Goal: Task Accomplishment & Management: Complete application form

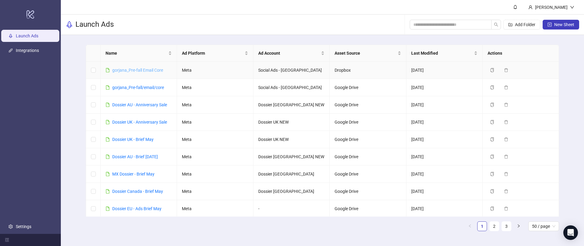
click at [130, 70] on link "gorjana_Pre-fall Email Core" at bounding box center [137, 70] width 51 height 5
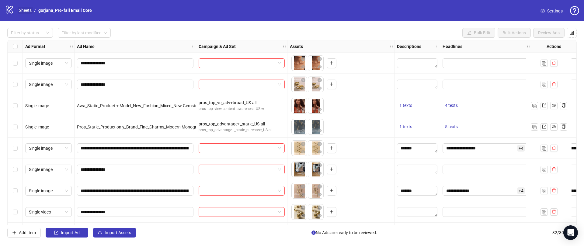
click at [22, 8] on link "Sheets" at bounding box center [25, 10] width 15 height 7
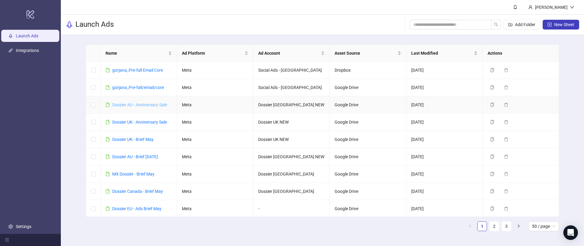
click at [128, 104] on link "Dossier AU - Anniversary Sale" at bounding box center [139, 104] width 55 height 5
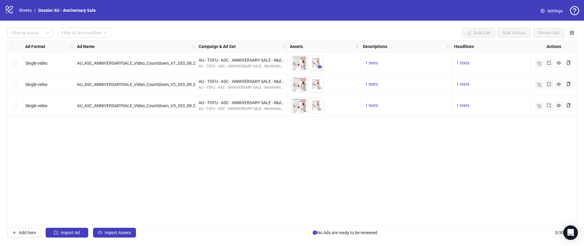
click at [321, 67] on icon "eye" at bounding box center [319, 66] width 4 height 3
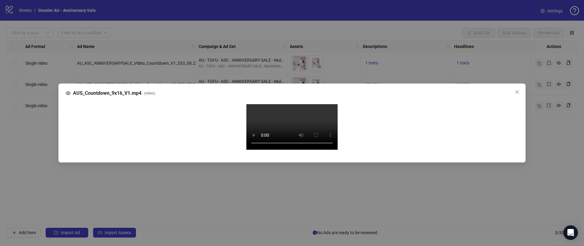
click at [287, 104] on video "Your browser does not support the video tag." at bounding box center [291, 127] width 91 height 46
click at [41, 82] on div "AUS_Countdown_9x16_V1.mp4 ( video ) Your browser does not support the video tag." at bounding box center [292, 123] width 584 height 246
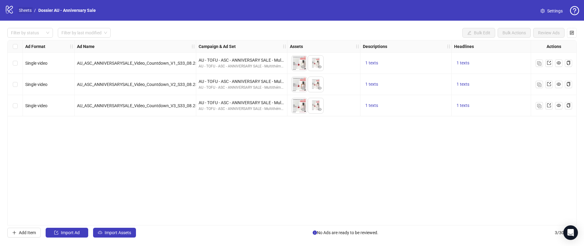
click at [28, 11] on link "Sheets" at bounding box center [25, 10] width 15 height 7
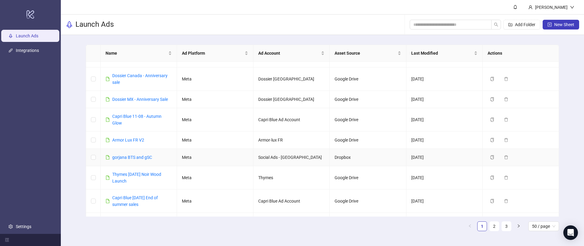
scroll to position [186, 0]
click at [122, 155] on link "gorjana BTS and gSC" at bounding box center [132, 156] width 40 height 5
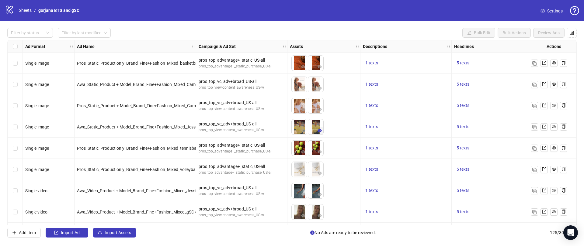
click at [319, 130] on icon "eye" at bounding box center [319, 131] width 4 height 4
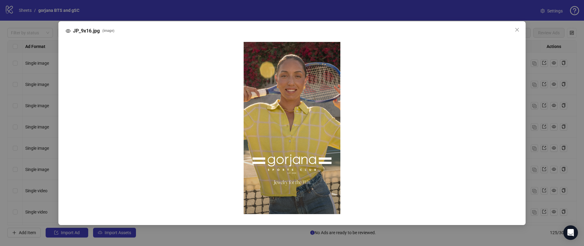
click at [295, 173] on div "JP_9x16.jpg ( image )" at bounding box center [292, 123] width 584 height 246
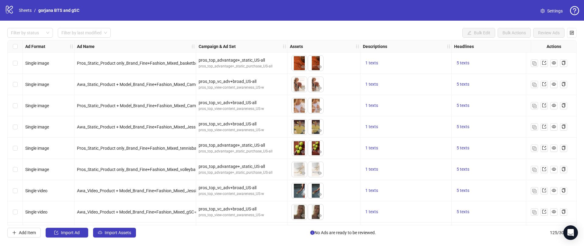
click at [576, 8] on icon "question-circle" at bounding box center [574, 10] width 9 height 9
click at [540, 35] on link "Go to documentation" at bounding box center [554, 34] width 40 height 5
click at [107, 229] on button "Import Assets" at bounding box center [114, 233] width 43 height 10
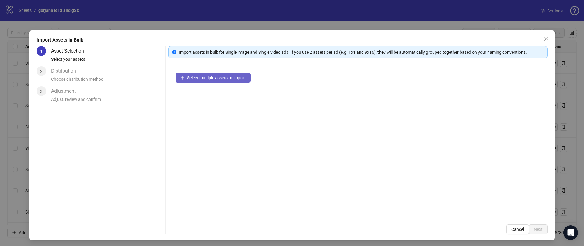
click at [186, 74] on button "Select multiple assets to import" at bounding box center [212, 78] width 75 height 10
click at [508, 229] on button "Cancel" at bounding box center [517, 230] width 22 height 10
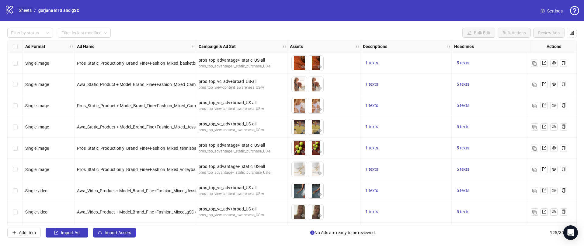
click at [23, 9] on link "Sheets" at bounding box center [25, 10] width 15 height 7
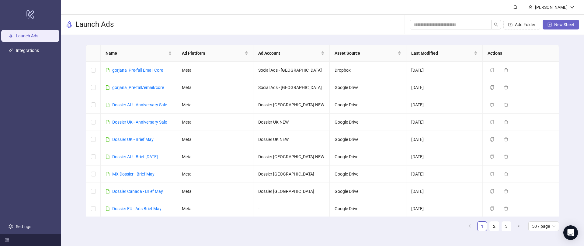
click at [564, 25] on span "New Sheet" at bounding box center [564, 24] width 20 height 5
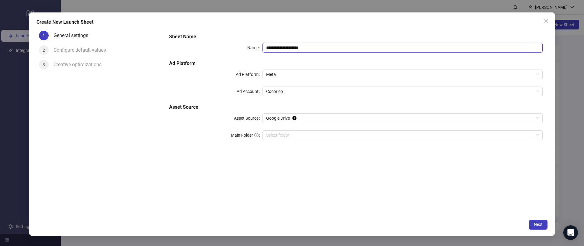
click at [281, 44] on input "**********" at bounding box center [402, 48] width 280 height 10
drag, startPoint x: 318, startPoint y: 47, endPoint x: 197, endPoint y: 41, distance: 121.1
click at [197, 41] on div "**********" at bounding box center [356, 90] width 378 height 119
type input "*****"
click at [277, 97] on div "Sheet Name Name ***** Ad Platform Ad Platform Meta Ad Account Cocorico Asset So…" at bounding box center [356, 90] width 378 height 119
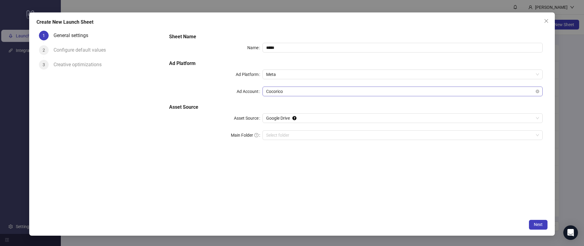
click at [268, 88] on span "Cocorico" at bounding box center [402, 91] width 273 height 9
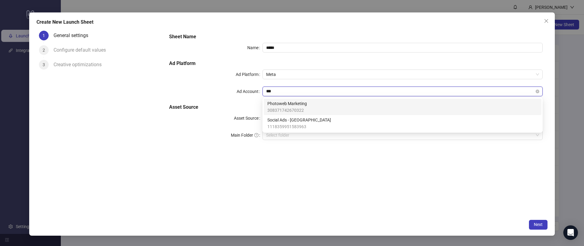
type input "****"
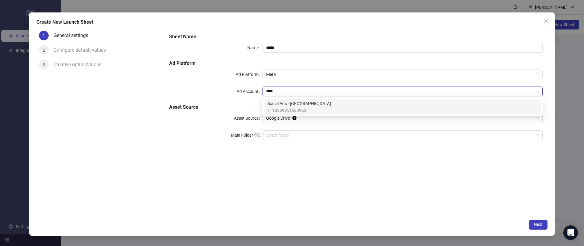
click at [289, 109] on span "1118359951583963" at bounding box center [299, 110] width 64 height 7
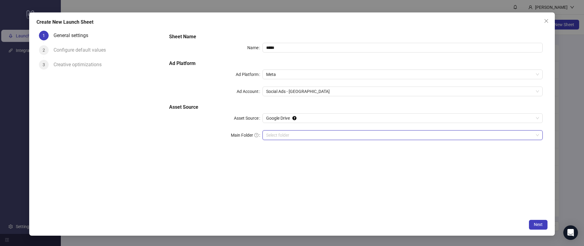
click at [479, 132] on input "Main Folder" at bounding box center [399, 135] width 267 height 9
click at [374, 138] on input "Main Folder" at bounding box center [399, 135] width 267 height 9
click at [316, 135] on input "Main Folder" at bounding box center [399, 135] width 267 height 9
click at [536, 136] on span at bounding box center [402, 135] width 273 height 9
click at [530, 200] on div "Sheet Name Name ***** Ad Platform Ad Platform Meta Ad Account Social Ads - Gorj…" at bounding box center [355, 122] width 383 height 188
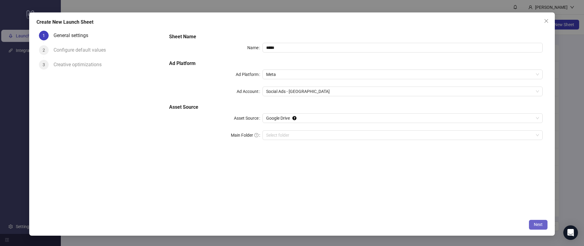
click at [535, 221] on button "Next" at bounding box center [538, 225] width 19 height 10
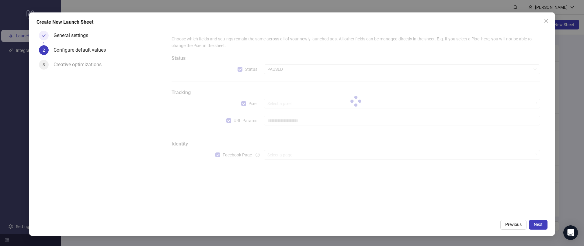
type input "**********"
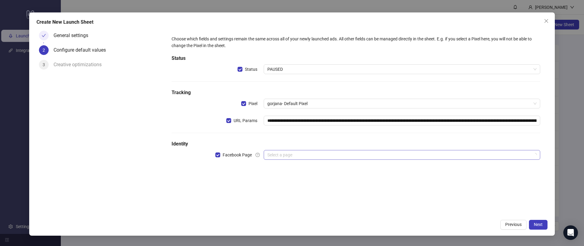
click at [402, 150] on input "search" at bounding box center [399, 154] width 264 height 9
type input "*******"
click at [406, 210] on div "**********" at bounding box center [355, 122] width 383 height 188
click at [538, 222] on span "Next" at bounding box center [538, 224] width 9 height 5
click at [264, 150] on div "Select a page" at bounding box center [402, 155] width 276 height 10
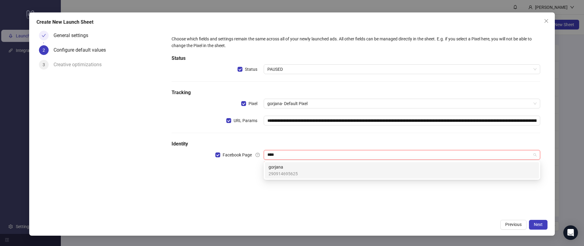
type input "*****"
click at [286, 168] on span "gorjana" at bounding box center [282, 167] width 29 height 7
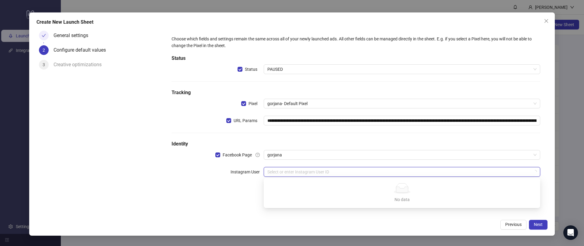
click at [302, 171] on input "search" at bounding box center [399, 172] width 264 height 9
type input "*****"
click at [298, 186] on div "gorjana" at bounding box center [401, 184] width 267 height 7
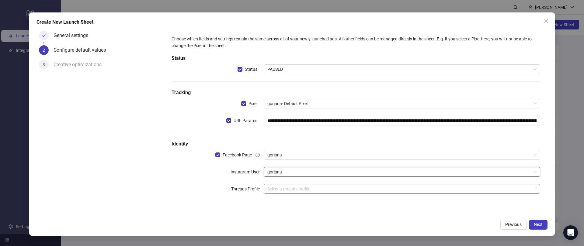
click at [329, 192] on input "search" at bounding box center [399, 189] width 264 height 9
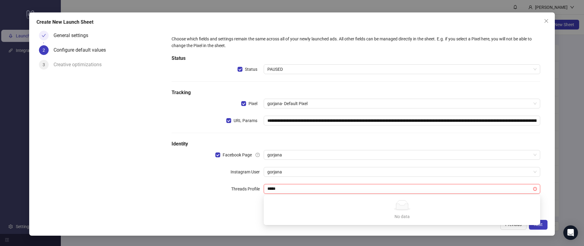
type input "*****"
click at [228, 204] on div "**********" at bounding box center [356, 118] width 378 height 175
click at [279, 185] on input "search" at bounding box center [399, 189] width 264 height 9
drag, startPoint x: 238, startPoint y: 199, endPoint x: 347, endPoint y: 201, distance: 108.9
click at [238, 199] on div "**********" at bounding box center [355, 118] width 373 height 171
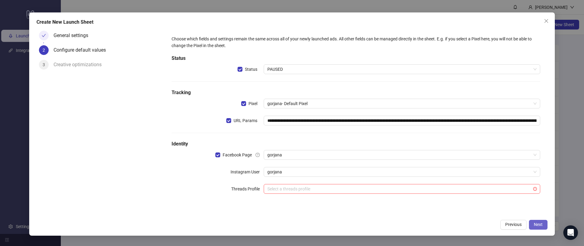
click at [536, 220] on button "Next" at bounding box center [538, 225] width 19 height 10
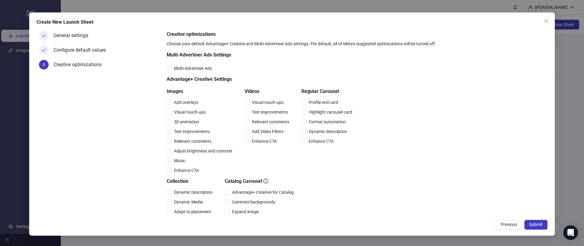
click at [536, 223] on span "Submit" at bounding box center [535, 224] width 13 height 5
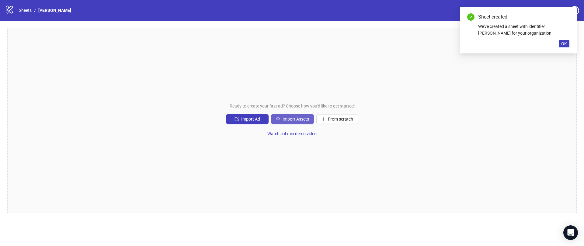
click at [278, 120] on icon "cloud-upload" at bounding box center [278, 119] width 4 height 4
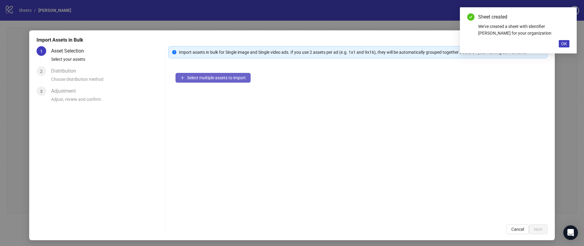
click at [186, 78] on button "Select multiple assets to import" at bounding box center [212, 78] width 75 height 10
click at [566, 43] on span "OK" at bounding box center [564, 43] width 6 height 5
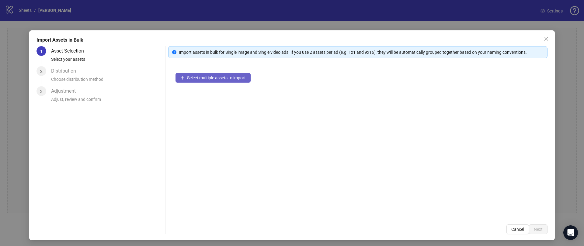
click at [248, 80] on button "Select multiple assets to import" at bounding box center [212, 78] width 75 height 10
click at [517, 232] on button "Cancel" at bounding box center [517, 230] width 22 height 10
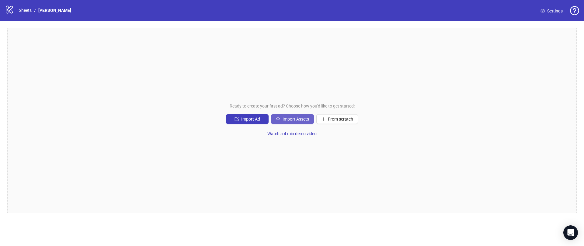
click at [285, 118] on span "Import Assets" at bounding box center [295, 119] width 26 height 5
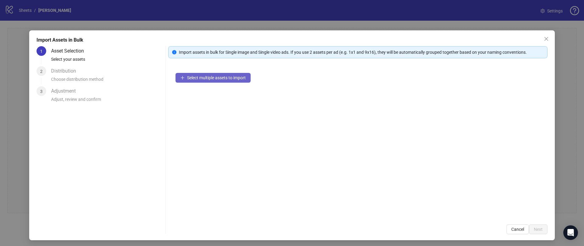
click at [200, 82] on button "Select multiple assets to import" at bounding box center [212, 78] width 75 height 10
click at [194, 80] on span "Select multiple assets to import" at bounding box center [216, 77] width 59 height 5
click at [226, 82] on button "Select multiple assets to import" at bounding box center [212, 78] width 75 height 10
click at [513, 227] on span "Cancel" at bounding box center [517, 229] width 13 height 5
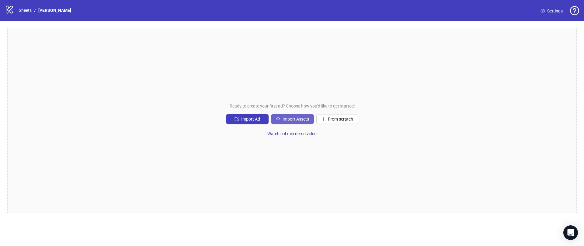
click at [279, 114] on button "Import Assets" at bounding box center [292, 119] width 43 height 10
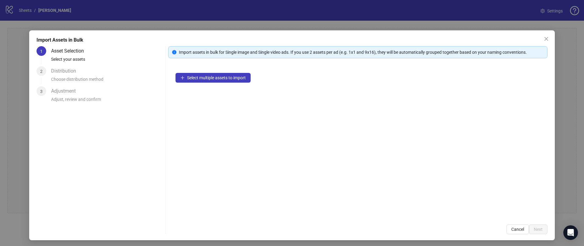
click at [195, 85] on div "Select multiple assets to import" at bounding box center [357, 142] width 379 height 152
click at [191, 77] on span "Select multiple assets to import" at bounding box center [216, 77] width 59 height 5
click at [210, 78] on span "Select multiple assets to import" at bounding box center [216, 77] width 59 height 5
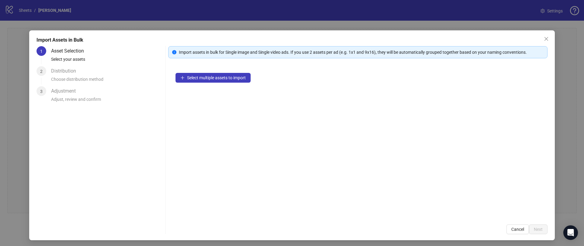
click at [49, 76] on div "2 Distribution Choose distribution method" at bounding box center [99, 76] width 126 height 20
click at [523, 233] on button "Cancel" at bounding box center [517, 230] width 22 height 10
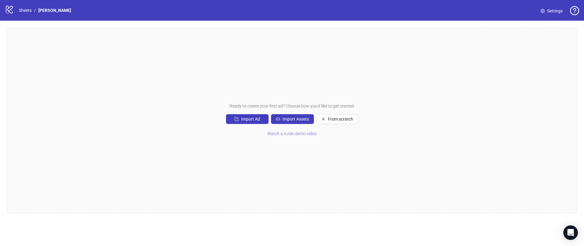
click at [279, 133] on span "Watch a 4 min demo video" at bounding box center [291, 133] width 49 height 5
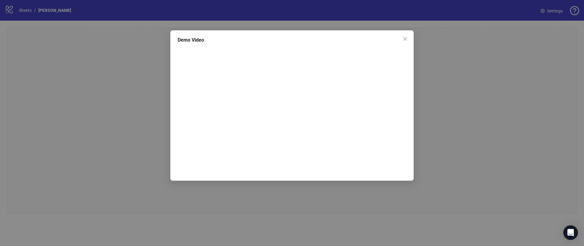
click at [108, 142] on div "Demo Video" at bounding box center [292, 123] width 584 height 246
click at [403, 40] on icon "close" at bounding box center [405, 38] width 5 height 5
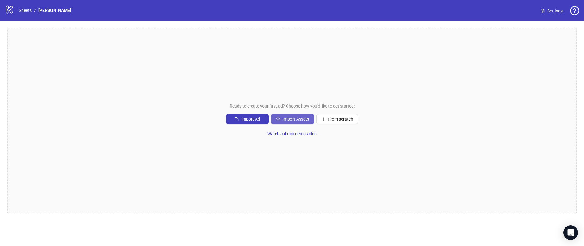
click at [287, 118] on span "Import Assets" at bounding box center [295, 119] width 26 height 5
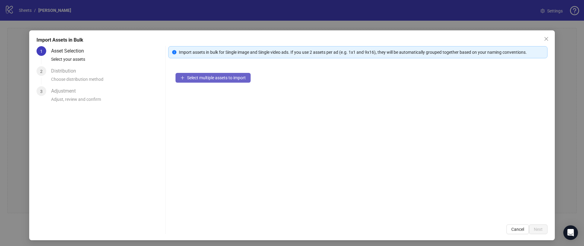
click at [183, 74] on button "Select multiple assets to import" at bounding box center [212, 78] width 75 height 10
click at [183, 80] on button "Select multiple assets to import" at bounding box center [212, 78] width 75 height 10
click at [66, 69] on div "Distribution" at bounding box center [66, 71] width 30 height 10
click at [546, 38] on icon "close" at bounding box center [546, 39] width 4 height 4
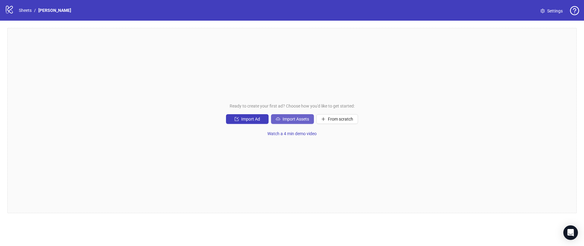
click at [293, 116] on button "Import Assets" at bounding box center [292, 119] width 43 height 10
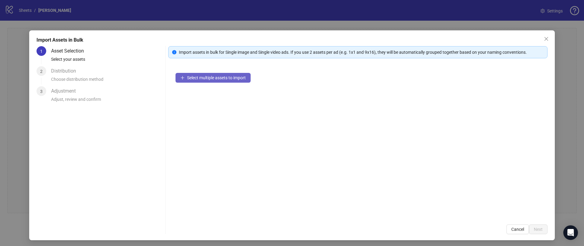
click at [219, 78] on span "Select multiple assets to import" at bounding box center [216, 77] width 59 height 5
click at [546, 36] on icon "close" at bounding box center [546, 38] width 5 height 5
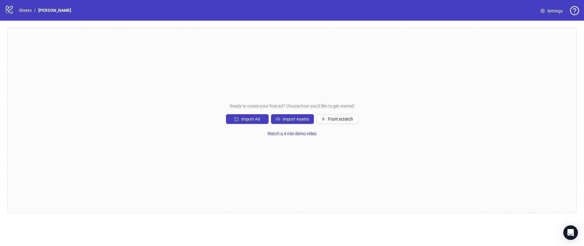
click at [552, 14] on span "Settings" at bounding box center [555, 11] width 16 height 7
click at [282, 120] on span "Import Assets" at bounding box center [295, 119] width 26 height 5
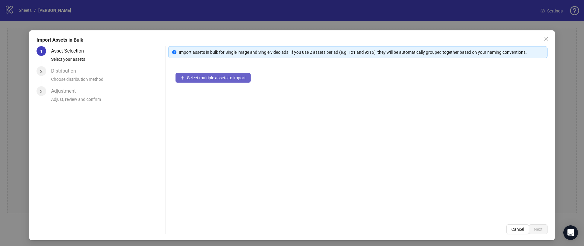
click at [211, 78] on span "Select multiple assets to import" at bounding box center [216, 77] width 59 height 5
click at [548, 37] on span "Close" at bounding box center [546, 38] width 10 height 5
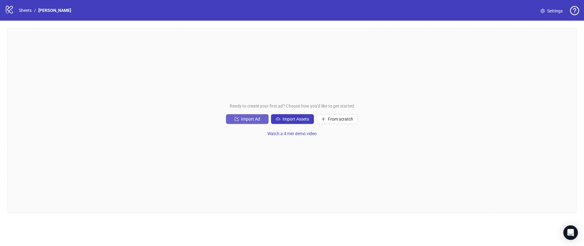
click at [241, 118] on span "Import Ad" at bounding box center [250, 119] width 19 height 5
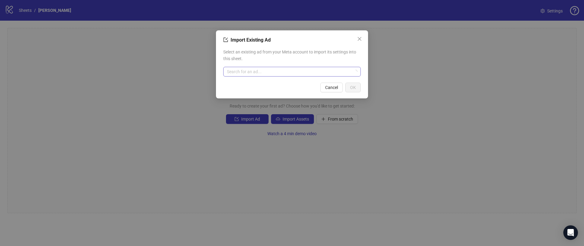
click at [294, 73] on input "search" at bounding box center [289, 71] width 125 height 9
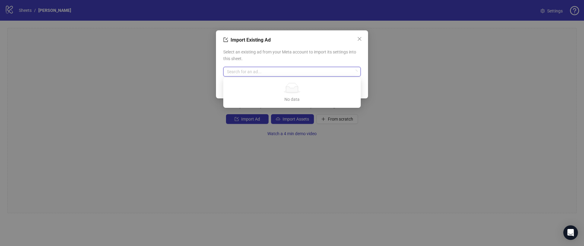
click at [212, 65] on div "Import Existing Ad Select an existing ad from your Meta account to import its s…" at bounding box center [292, 123] width 584 height 246
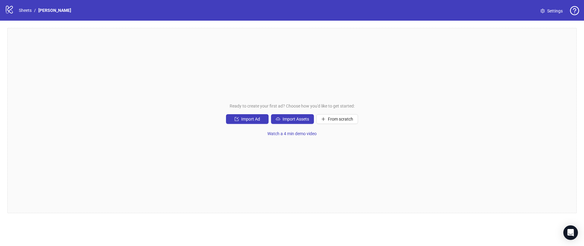
click at [296, 113] on div "Ready to create your first ad? Choose how you'd like to get started: Import Ad …" at bounding box center [291, 120] width 569 height 185
click at [296, 122] on button "Import Assets" at bounding box center [292, 119] width 43 height 10
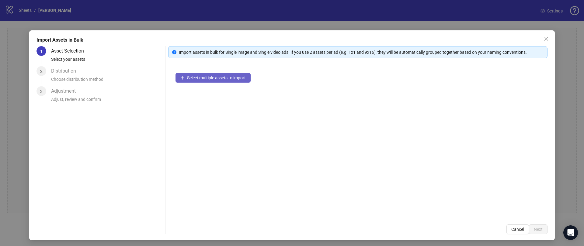
click at [196, 80] on span "Select multiple assets to import" at bounding box center [216, 77] width 59 height 5
click at [199, 80] on span "Select multiple assets to import" at bounding box center [216, 77] width 59 height 5
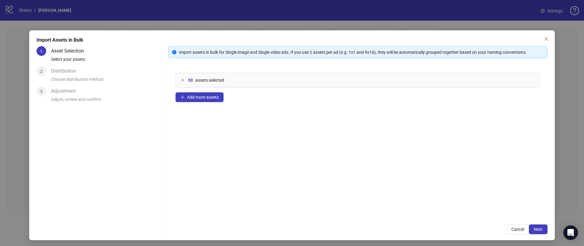
click at [188, 82] on span "50" at bounding box center [190, 80] width 5 height 7
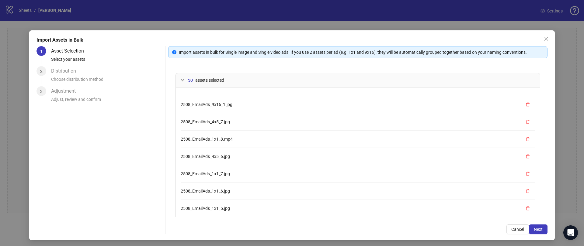
scroll to position [234, 0]
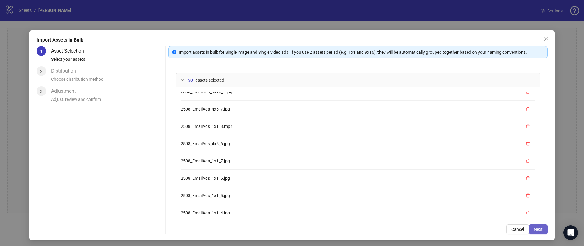
click at [537, 227] on span "Next" at bounding box center [538, 229] width 9 height 5
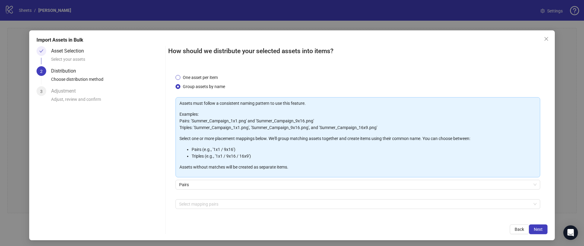
click at [184, 74] on span "One asset per item" at bounding box center [200, 77] width 40 height 7
click at [187, 185] on span "Pairs" at bounding box center [357, 184] width 357 height 9
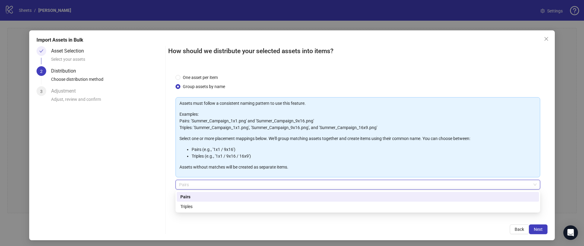
click at [187, 201] on div "Pairs" at bounding box center [358, 197] width 362 height 10
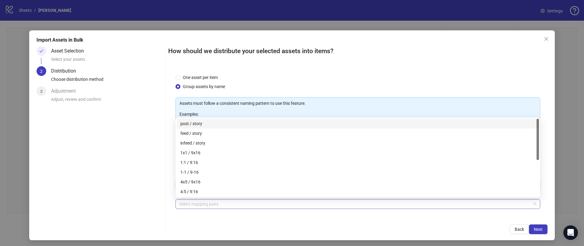
click at [177, 202] on div at bounding box center [178, 204] width 3 height 7
click at [168, 133] on div "One asset per item Group assets by name Assets must follow a consistent naming …" at bounding box center [357, 142] width 379 height 151
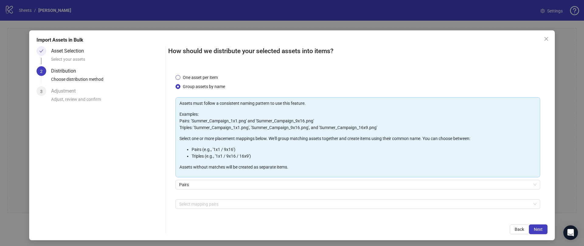
click at [177, 75] on label "One asset per item" at bounding box center [197, 77] width 45 height 7
click at [212, 83] on span "Group assets by name" at bounding box center [203, 86] width 47 height 7
click at [202, 80] on span "One asset per item" at bounding box center [200, 77] width 40 height 7
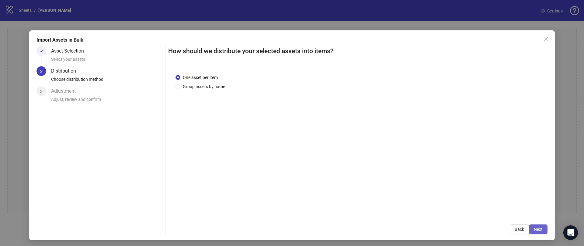
click at [539, 232] on span "Next" at bounding box center [538, 229] width 9 height 5
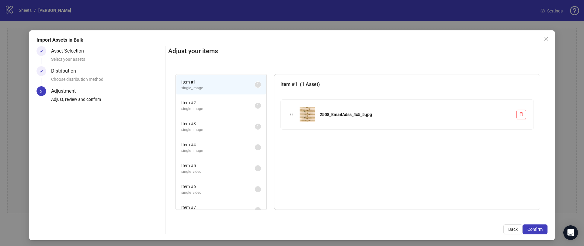
click at [176, 102] on li "Item # 2 single_image 1" at bounding box center [220, 106] width 89 height 20
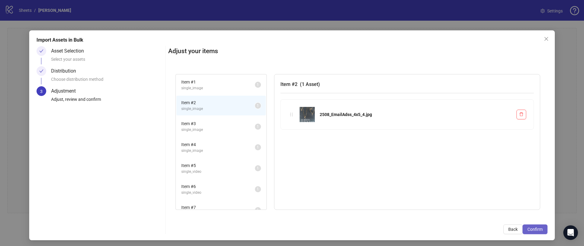
click at [531, 230] on span "Confirm" at bounding box center [534, 229] width 15 height 5
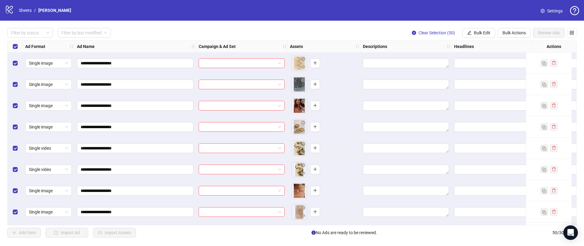
drag, startPoint x: 302, startPoint y: 87, endPoint x: 314, endPoint y: 57, distance: 32.6
click at [314, 40] on div "**********" at bounding box center [374, 40] width 733 height 0
click at [317, 61] on body "**********" at bounding box center [292, 123] width 584 height 246
click at [315, 60] on span "button" at bounding box center [315, 62] width 4 height 5
drag, startPoint x: 299, startPoint y: 85, endPoint x: 315, endPoint y: 57, distance: 32.0
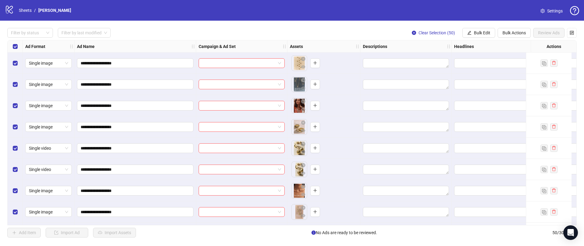
click at [316, 40] on div "**********" at bounding box center [374, 40] width 733 height 0
drag, startPoint x: 295, startPoint y: 83, endPoint x: 316, endPoint y: 63, distance: 29.0
click at [316, 64] on body "**********" at bounding box center [292, 123] width 584 height 246
drag, startPoint x: 296, startPoint y: 86, endPoint x: 313, endPoint y: 63, distance: 28.2
click at [313, 63] on body "**********" at bounding box center [292, 123] width 584 height 246
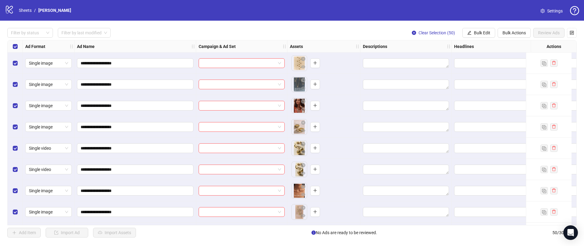
click at [313, 63] on icon "plus" at bounding box center [315, 63] width 4 height 4
drag, startPoint x: 298, startPoint y: 86, endPoint x: 315, endPoint y: 61, distance: 29.9
click at [315, 61] on body "**********" at bounding box center [292, 123] width 584 height 246
click at [314, 63] on icon "plus" at bounding box center [315, 63] width 4 height 4
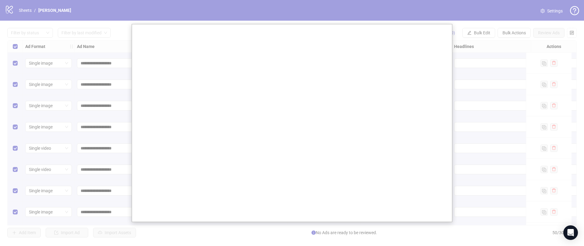
click at [114, 111] on div at bounding box center [292, 123] width 584 height 246
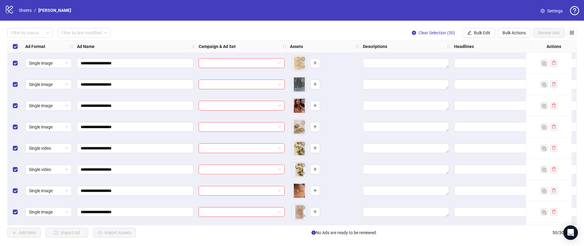
drag, startPoint x: 293, startPoint y: 107, endPoint x: 314, endPoint y: 106, distance: 21.0
click at [314, 107] on body "**********" at bounding box center [292, 123] width 584 height 246
click at [510, 33] on span "Bulk Actions" at bounding box center [513, 32] width 23 height 5
click at [415, 32] on button "Clear Selection (50)" at bounding box center [433, 33] width 53 height 10
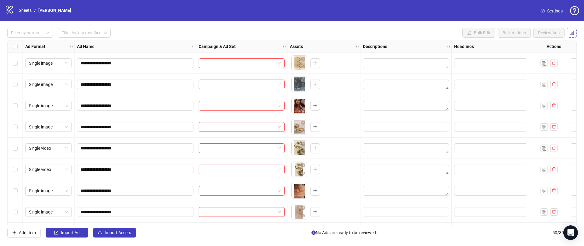
click at [573, 32] on icon "control" at bounding box center [571, 33] width 4 height 4
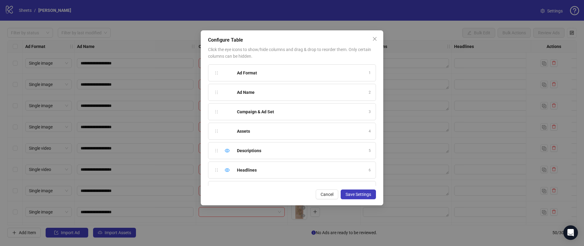
click at [572, 32] on div "Configure Table Click the eye icons to show/hide columns and drag & drop to reo…" at bounding box center [292, 123] width 584 height 246
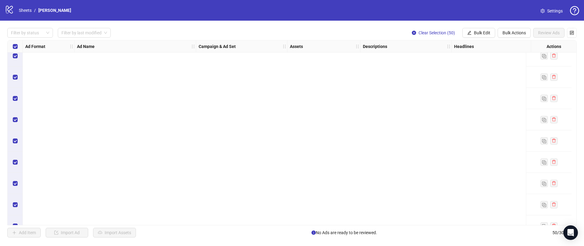
scroll to position [894, 0]
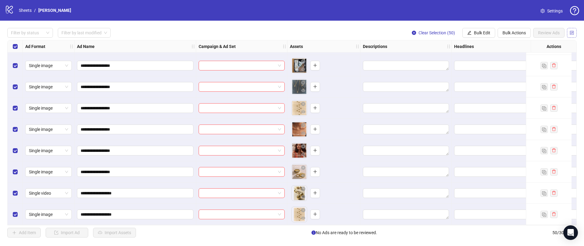
click at [571, 32] on icon "control" at bounding box center [571, 33] width 4 height 4
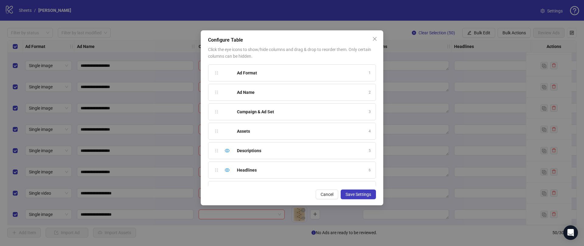
click at [538, 37] on div "Configure Table Click the eye icons to show/hide columns and drag & drop to reo…" at bounding box center [292, 123] width 584 height 246
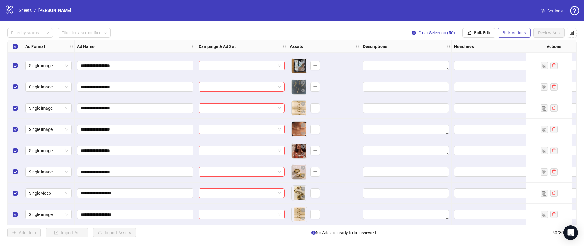
click at [511, 31] on span "Bulk Actions" at bounding box center [513, 32] width 23 height 5
click at [506, 48] on li "Delete" at bounding box center [522, 45] width 49 height 10
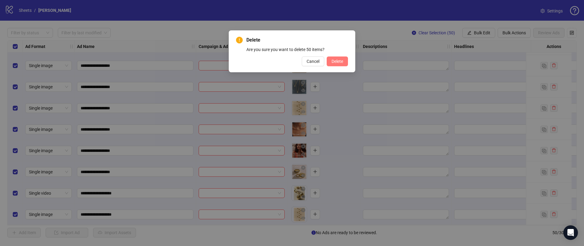
click at [328, 61] on button "Delete" at bounding box center [337, 62] width 21 height 10
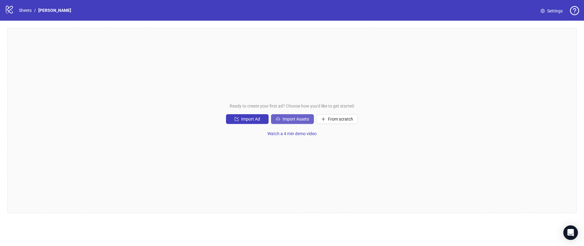
click at [275, 117] on button "Import Assets" at bounding box center [292, 119] width 43 height 10
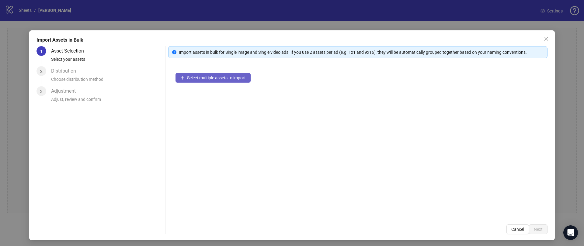
click at [187, 77] on span "Select multiple assets to import" at bounding box center [216, 77] width 59 height 5
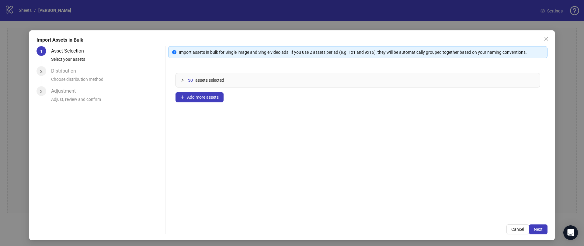
click at [194, 83] on div "50 assets selected" at bounding box center [361, 80] width 347 height 7
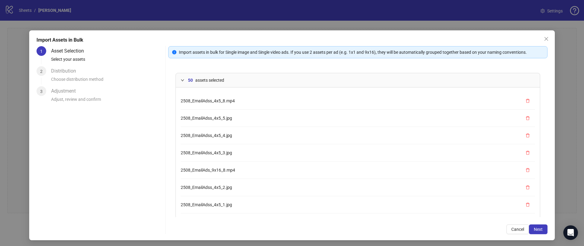
click at [190, 80] on span "50" at bounding box center [190, 80] width 5 height 7
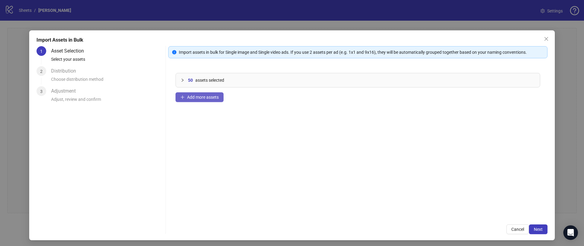
click at [191, 97] on span "Add more assets" at bounding box center [203, 97] width 32 height 5
click at [212, 75] on div "50 assets selected" at bounding box center [358, 80] width 364 height 14
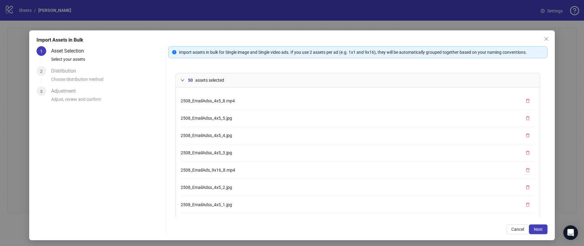
click at [75, 77] on div "Choose distribution method" at bounding box center [107, 81] width 112 height 10
click at [541, 230] on span "Next" at bounding box center [538, 229] width 9 height 5
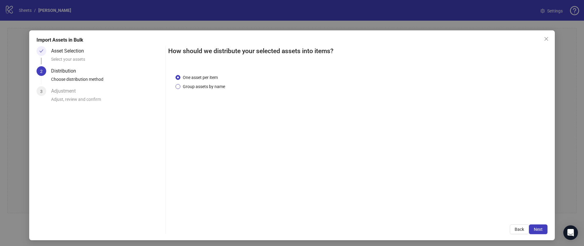
click at [181, 84] on span "Group assets by name" at bounding box center [203, 86] width 47 height 7
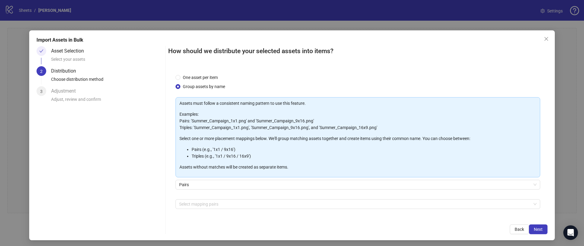
click at [195, 209] on div "Select mapping pairs + Add Custom Pair" at bounding box center [357, 215] width 365 height 32
click at [185, 183] on span "Pairs" at bounding box center [357, 184] width 357 height 9
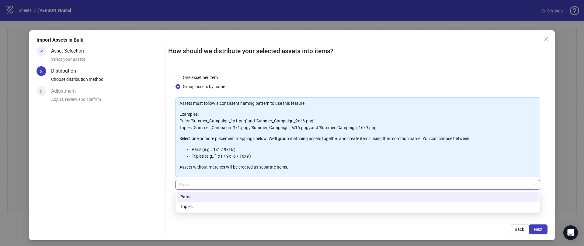
click at [187, 207] on div "Triples" at bounding box center [357, 206] width 355 height 7
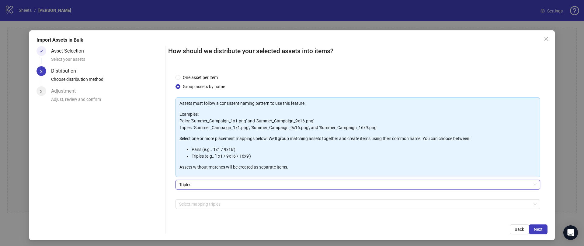
click at [170, 201] on div "One asset per item Group assets by name Assets must follow a consistent naming …" at bounding box center [357, 142] width 379 height 151
click at [184, 185] on span "Triples" at bounding box center [357, 184] width 357 height 9
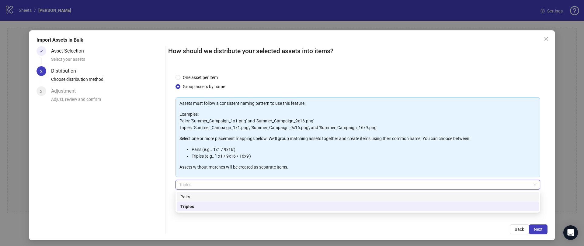
click at [184, 194] on div "Pairs" at bounding box center [357, 197] width 355 height 7
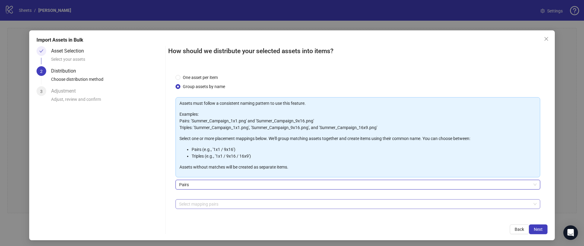
click at [186, 199] on div "Select mapping pairs" at bounding box center [357, 204] width 365 height 10
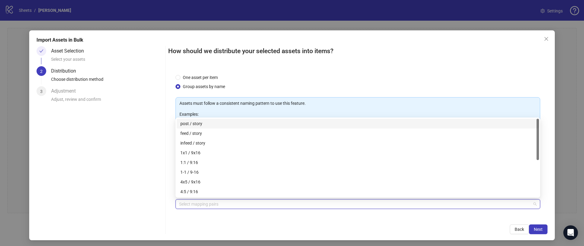
click at [187, 206] on div at bounding box center [355, 204] width 356 height 9
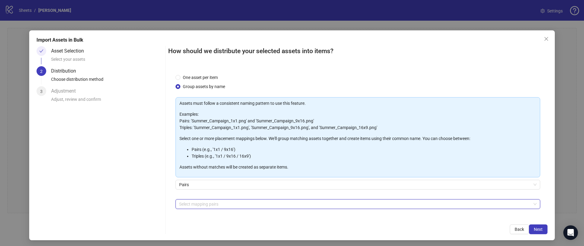
click at [187, 206] on div at bounding box center [355, 204] width 356 height 9
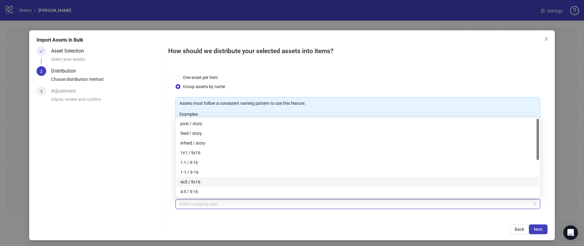
click at [187, 183] on div "4x5 / 9x16" at bounding box center [357, 182] width 355 height 7
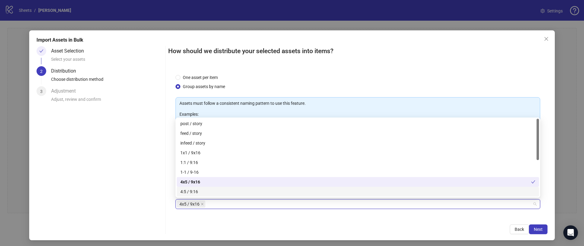
click at [409, 224] on div "How should we distribute your selected assets into items? One asset per item Gr…" at bounding box center [357, 140] width 379 height 188
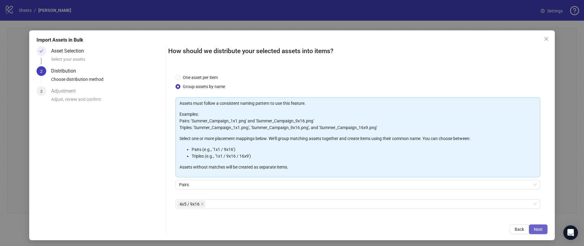
click at [532, 227] on button "Next" at bounding box center [538, 230] width 19 height 10
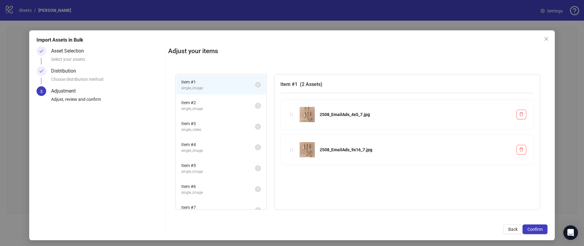
click at [212, 101] on span "Item # 2" at bounding box center [218, 102] width 74 height 7
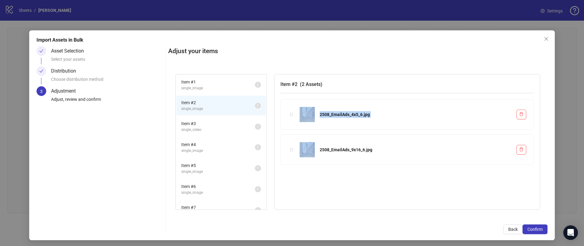
drag, startPoint x: 319, startPoint y: 148, endPoint x: 312, endPoint y: 114, distance: 34.8
click at [312, 114] on div "2508_EmailAds_4x5_6.jpg 2508_EmailAds_9x16_6.jpg" at bounding box center [406, 134] width 253 height 71
click at [206, 126] on span "Item # 3" at bounding box center [218, 123] width 74 height 7
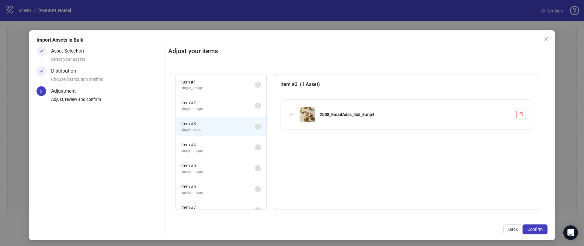
click at [200, 149] on span "single_image" at bounding box center [218, 151] width 74 height 6
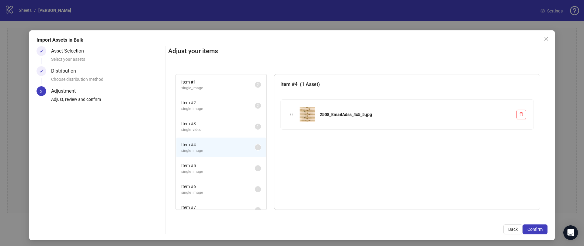
click at [210, 193] on span "single_image" at bounding box center [218, 193] width 74 height 6
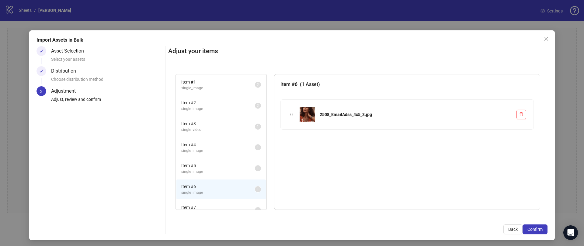
click at [186, 109] on span "single_image" at bounding box center [218, 109] width 74 height 6
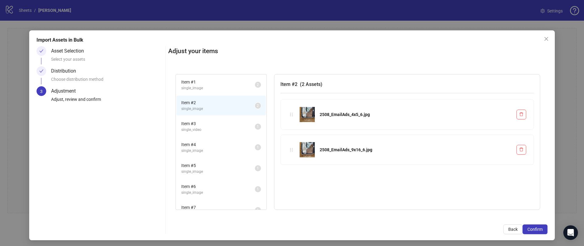
click at [188, 127] on span "single_video" at bounding box center [218, 130] width 74 height 6
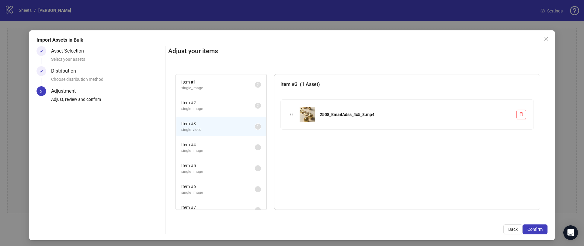
click at [189, 107] on span "single_image" at bounding box center [218, 109] width 74 height 6
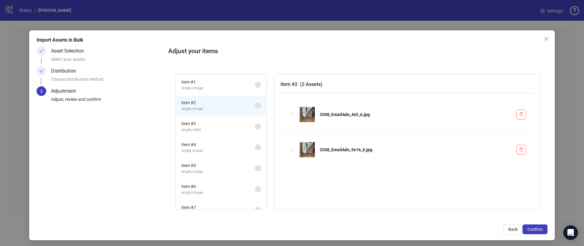
drag, startPoint x: 195, startPoint y: 133, endPoint x: 195, endPoint y: 144, distance: 11.9
click at [195, 133] on li "Item # 3 single_video 1" at bounding box center [220, 127] width 89 height 20
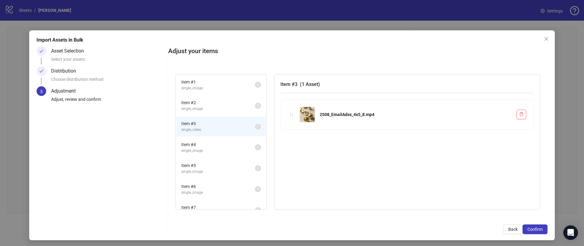
click at [196, 174] on span "single_image" at bounding box center [218, 172] width 74 height 6
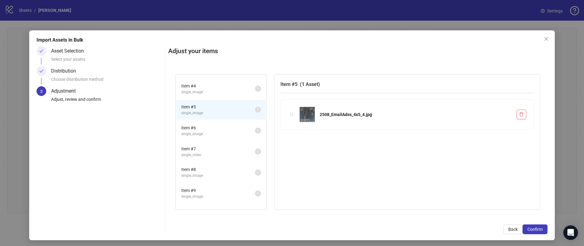
scroll to position [131, 0]
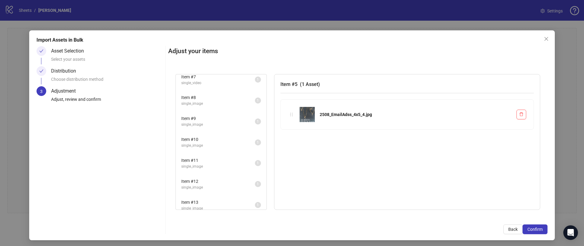
click at [194, 137] on span "Item # 10" at bounding box center [218, 139] width 74 height 7
drag, startPoint x: 194, startPoint y: 157, endPoint x: 194, endPoint y: 170, distance: 13.1
click at [194, 157] on span "Item # 11" at bounding box center [218, 160] width 74 height 7
click at [194, 197] on li "Item # 13 single_image 1" at bounding box center [220, 205] width 89 height 20
click at [538, 229] on span "Confirm" at bounding box center [534, 229] width 15 height 5
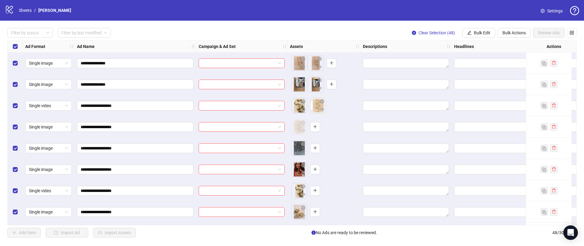
drag, startPoint x: 298, startPoint y: 125, endPoint x: 316, endPoint y: 104, distance: 28.0
click at [316, 104] on body "**********" at bounding box center [292, 123] width 584 height 246
click at [316, 104] on icon "plus" at bounding box center [315, 105] width 4 height 4
click at [317, 108] on button "button" at bounding box center [315, 106] width 10 height 10
click at [544, 10] on link "Settings" at bounding box center [551, 11] width 32 height 10
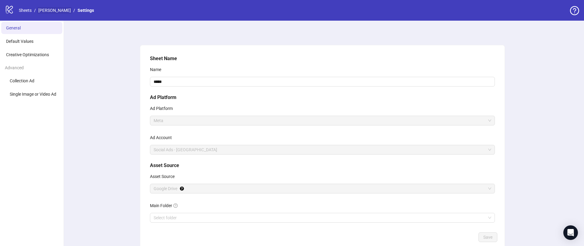
click at [39, 11] on link "[PERSON_NAME]" at bounding box center [54, 10] width 35 height 7
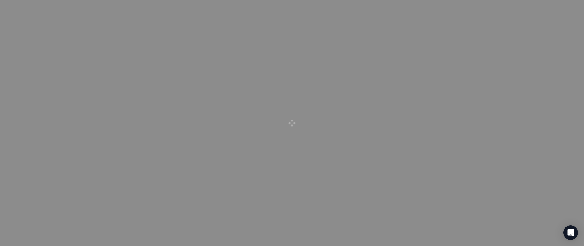
click at [23, 11] on div at bounding box center [292, 123] width 584 height 246
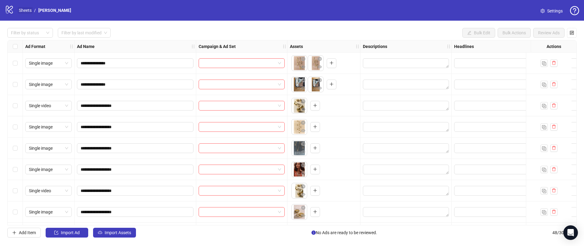
click at [23, 12] on link "Sheets" at bounding box center [25, 10] width 15 height 7
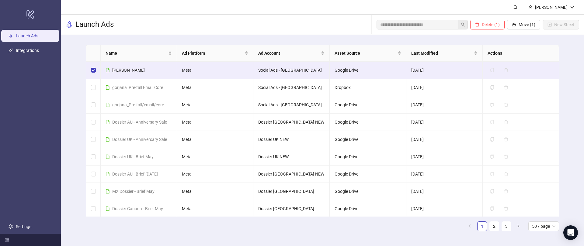
click at [485, 31] on div "Delete (1) Move (1) New Sheet" at bounding box center [477, 24] width 202 height 19
click at [482, 25] on span "Delete (1)" at bounding box center [491, 24] width 18 height 5
